Goal: Communication & Community: Answer question/provide support

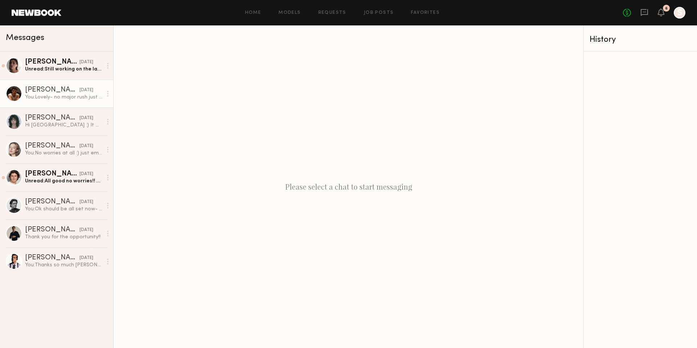
click at [61, 94] on div "You: Lovely- no major rush just wanted to check in! Thanks [PERSON_NAME]!" at bounding box center [63, 97] width 77 height 7
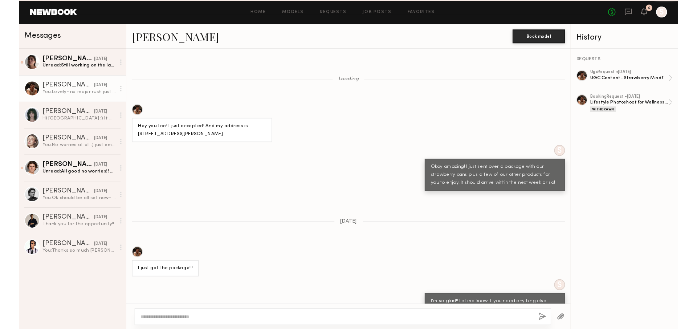
scroll to position [343, 0]
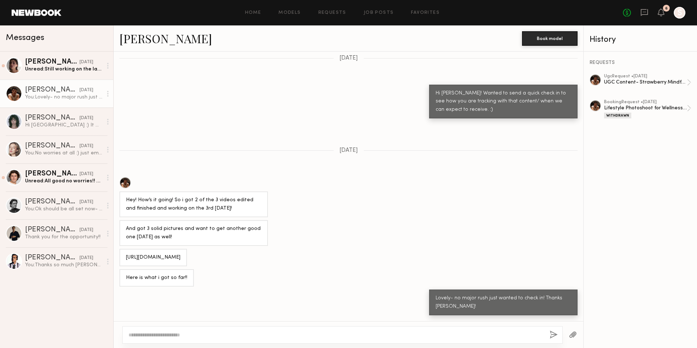
drag, startPoint x: 253, startPoint y: 256, endPoint x: 124, endPoint y: 240, distance: 129.9
click at [124, 249] on div "[URL][DOMAIN_NAME]" at bounding box center [153, 257] width 68 height 17
copy div "[URL][DOMAIN_NAME]"
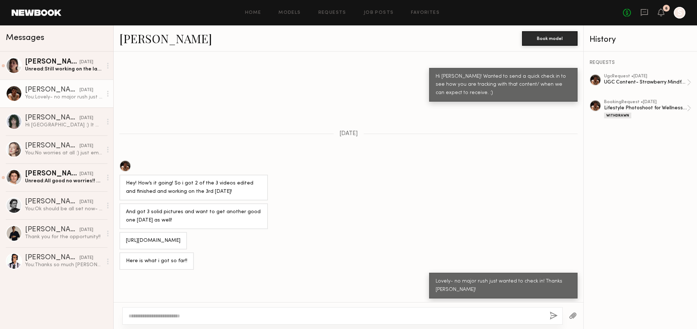
scroll to position [342, 0]
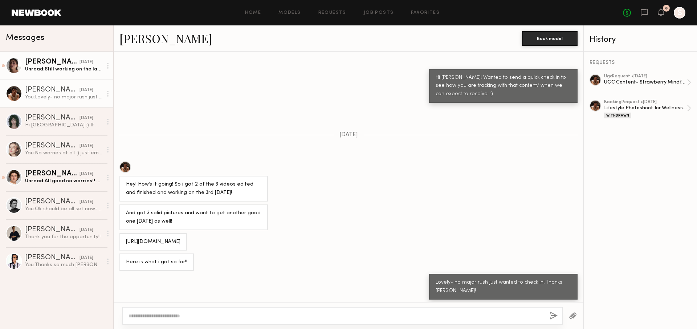
click at [38, 66] on div "Unread: Still working on the last video but here’s some content in the meantime…" at bounding box center [63, 69] width 77 height 7
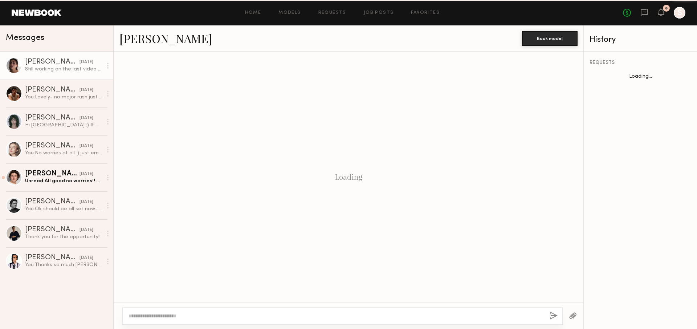
scroll to position [424, 0]
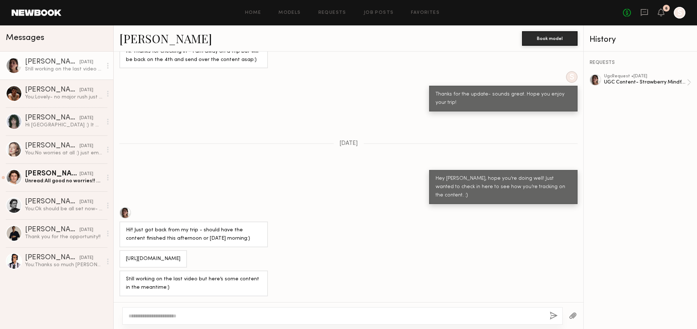
drag, startPoint x: 255, startPoint y: 260, endPoint x: 117, endPoint y: 236, distance: 139.4
click at [117, 250] on div "[URL][DOMAIN_NAME]" at bounding box center [349, 258] width 470 height 17
copy div "[URL][DOMAIN_NAME]"
